Goal: Navigation & Orientation: Find specific page/section

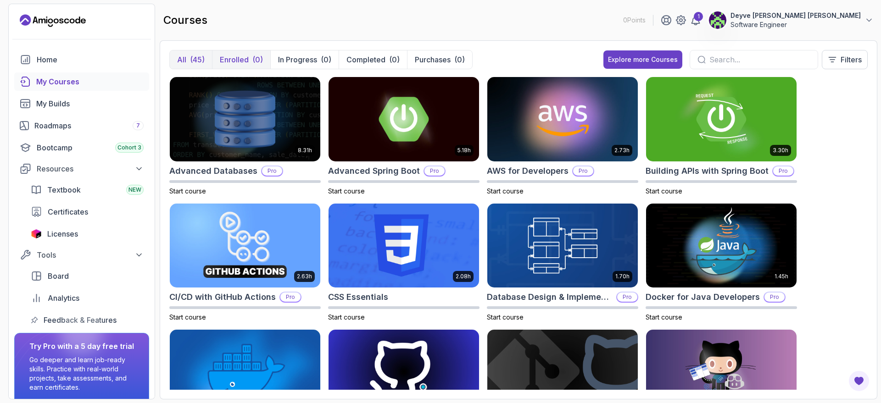
click at [251, 61] on button "Enrolled (0)" at bounding box center [241, 59] width 58 height 18
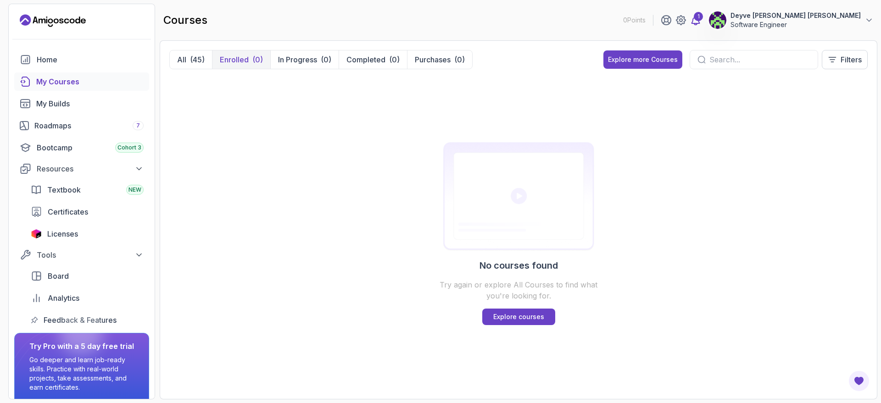
click at [700, 23] on icon at bounding box center [696, 20] width 8 height 9
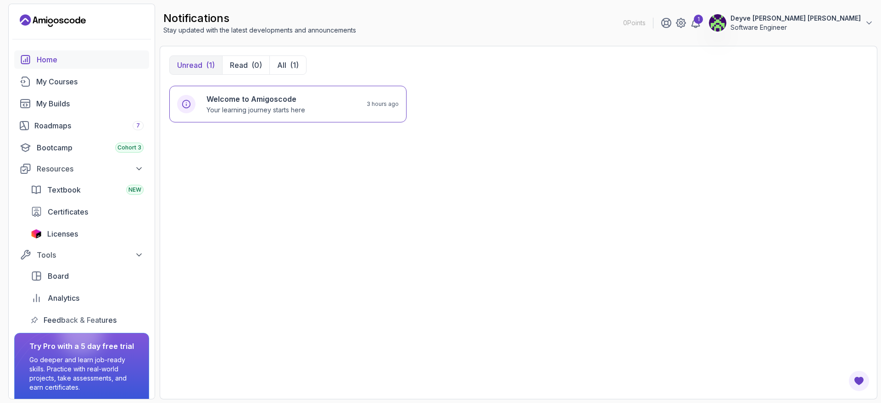
click at [83, 62] on div "Home" at bounding box center [90, 59] width 107 height 11
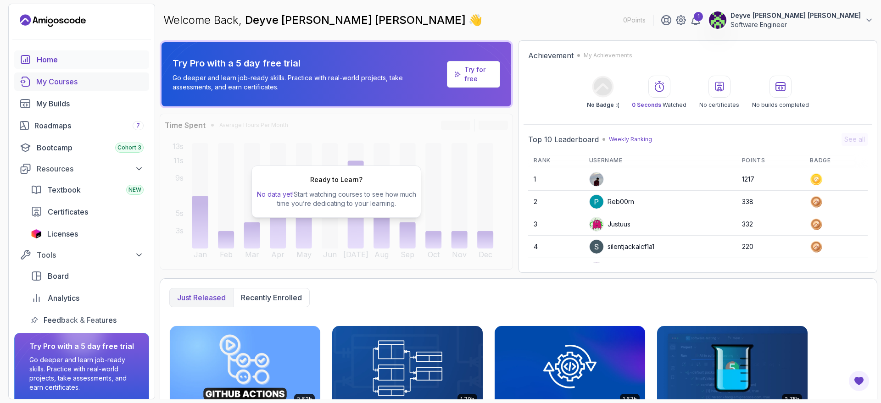
click at [88, 80] on div "My Courses" at bounding box center [89, 81] width 107 height 11
